Goal: Find specific page/section: Find specific page/section

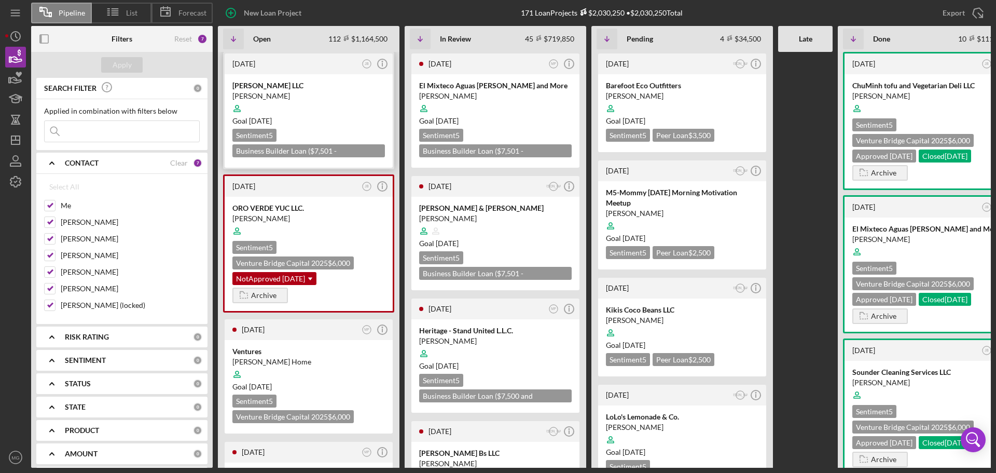
click at [275, 63] on div "[DATE]" at bounding box center [295, 64] width 127 height 8
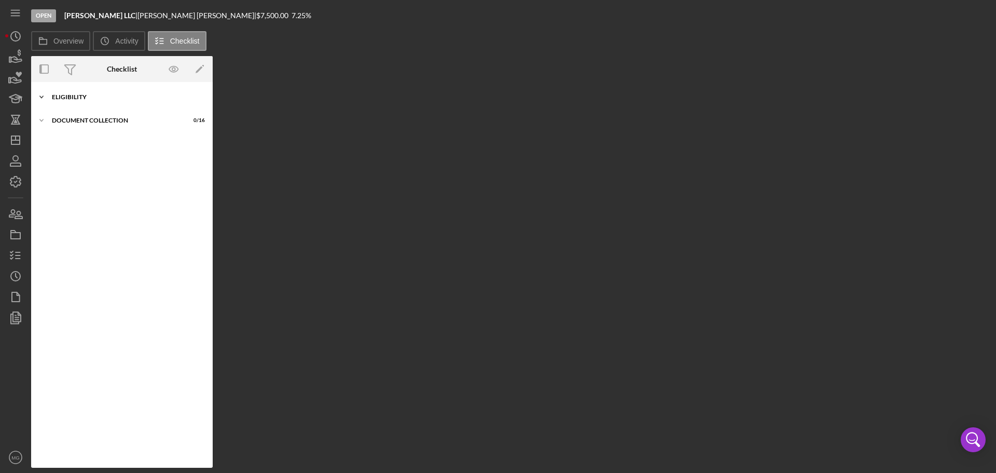
click at [41, 97] on icon "Icon/Expander" at bounding box center [41, 97] width 21 height 21
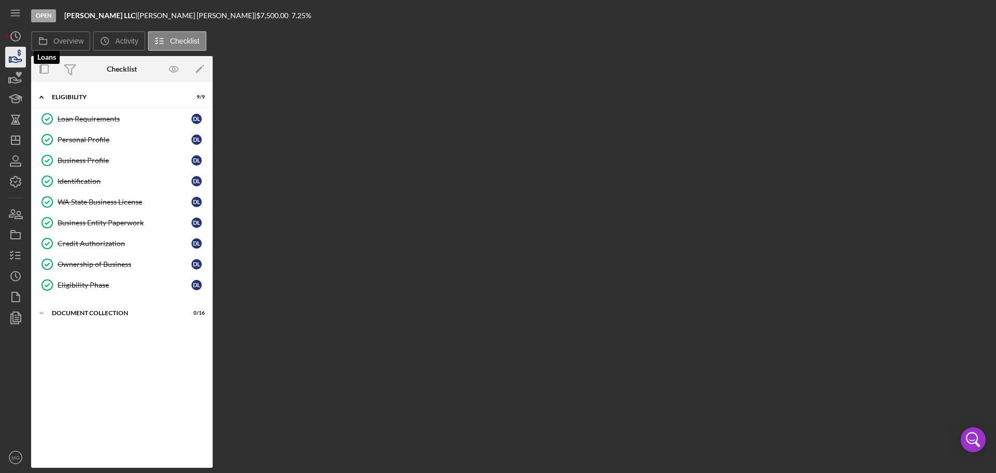
click at [16, 56] on icon "button" at bounding box center [16, 57] width 26 height 26
